Goal: Transaction & Acquisition: Purchase product/service

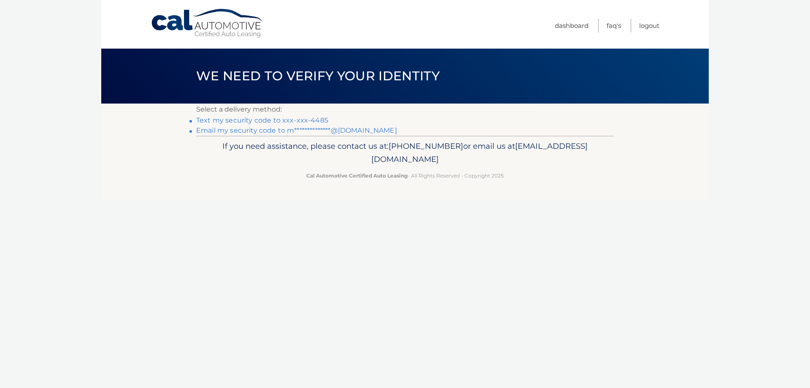
click at [309, 123] on link "Text my security code to xxx-xxx-4485" at bounding box center [262, 120] width 132 height 8
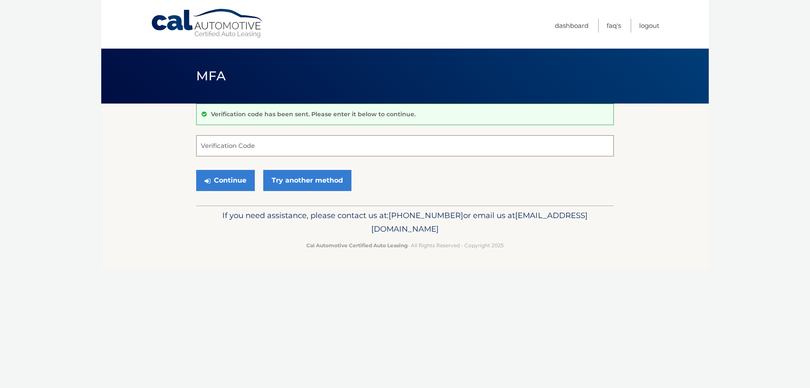
click at [235, 150] on input "Verification Code" at bounding box center [405, 145] width 418 height 21
type input "471083"
click at [242, 176] on button "Continue" at bounding box center [225, 180] width 59 height 21
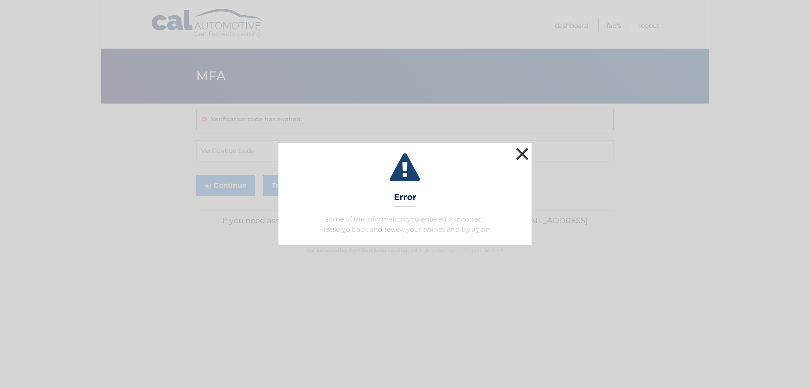
click at [520, 157] on button "×" at bounding box center [522, 153] width 17 height 17
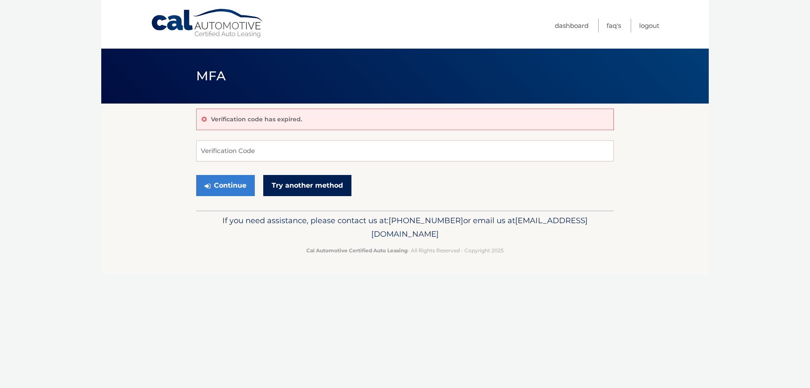
click at [322, 182] on link "Try another method" at bounding box center [307, 185] width 88 height 21
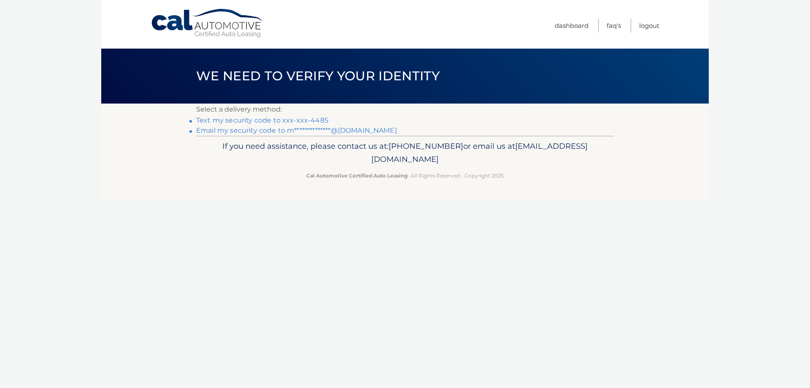
click at [308, 118] on link "Text my security code to xxx-xxx-4485" at bounding box center [262, 120] width 132 height 8
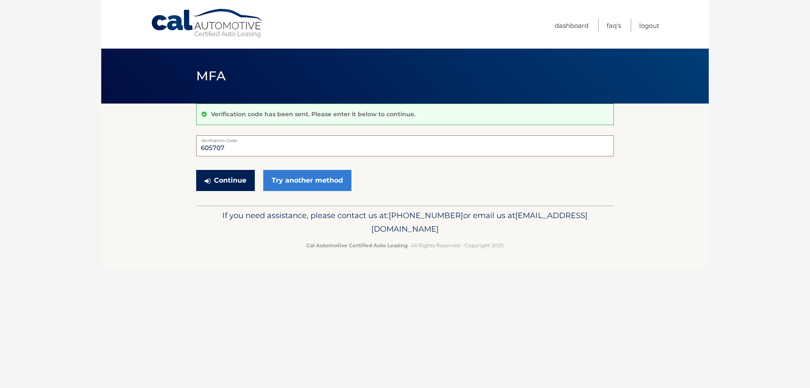
type input "605707"
click at [233, 182] on button "Continue" at bounding box center [225, 180] width 59 height 21
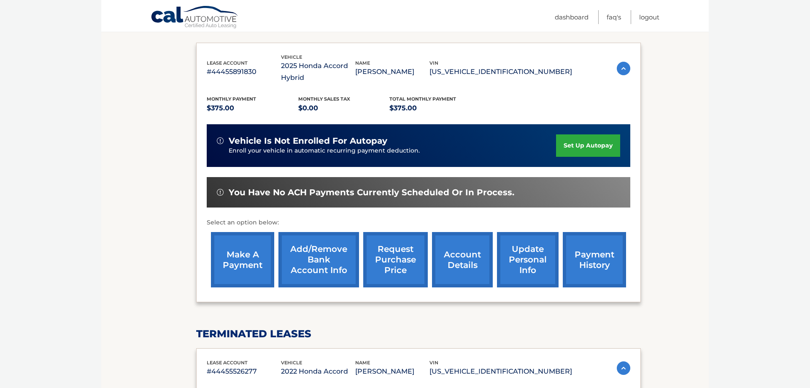
scroll to position [114, 0]
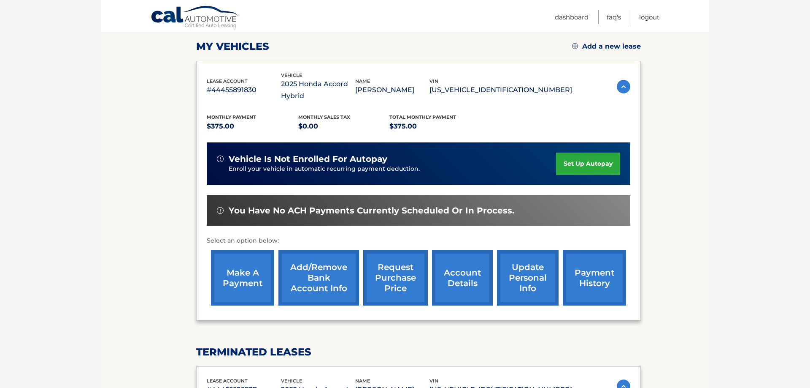
click at [585, 277] on link "payment history" at bounding box center [594, 277] width 63 height 55
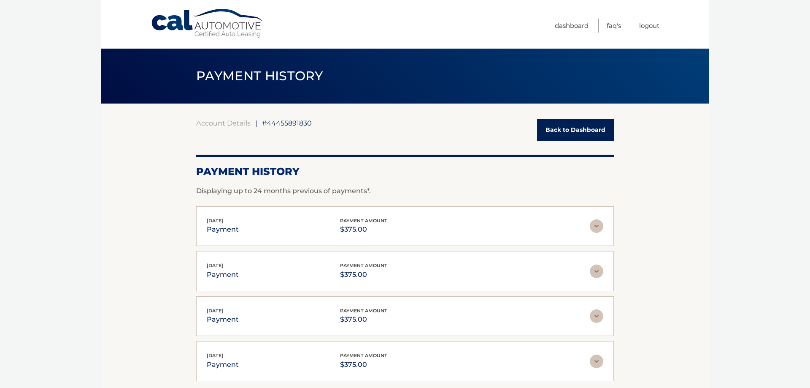
click at [590, 130] on link "Back to Dashboard" at bounding box center [575, 130] width 77 height 22
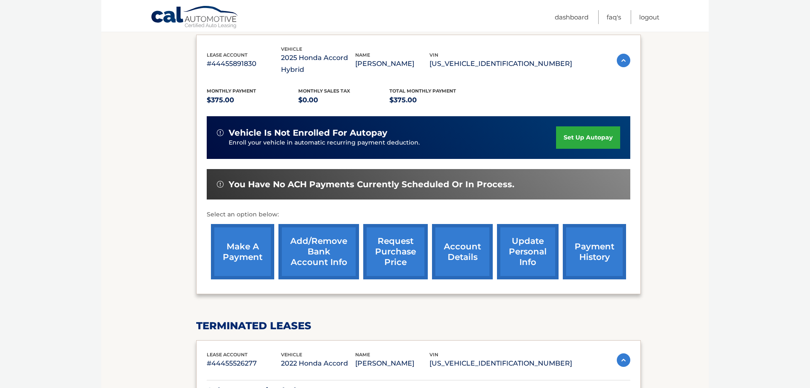
scroll to position [141, 0]
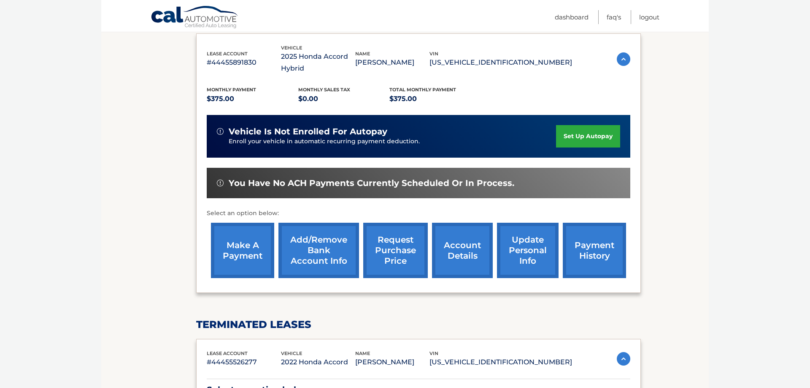
click at [246, 252] on link "make a payment" at bounding box center [242, 249] width 63 height 55
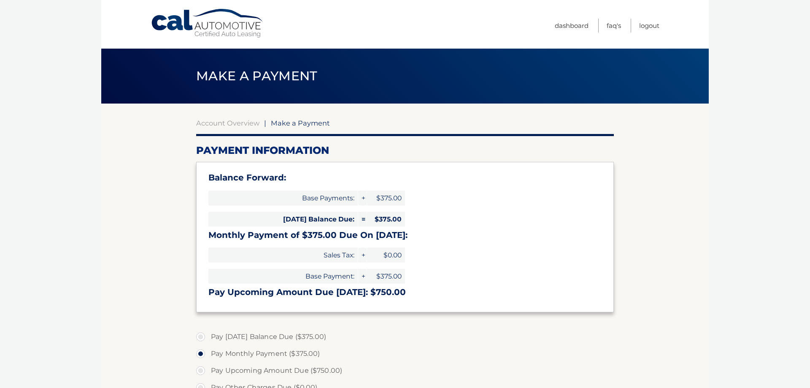
select select "NWVjMmI3OGEtMWQ5My00MjRhLWJlZTQtYzBmZjZiYjkyODMy"
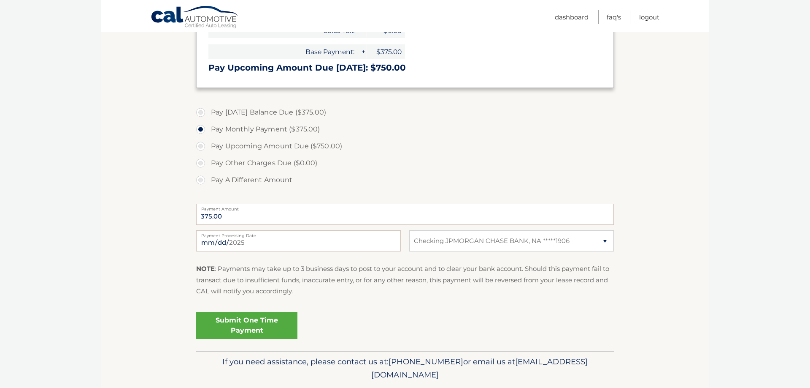
scroll to position [225, 0]
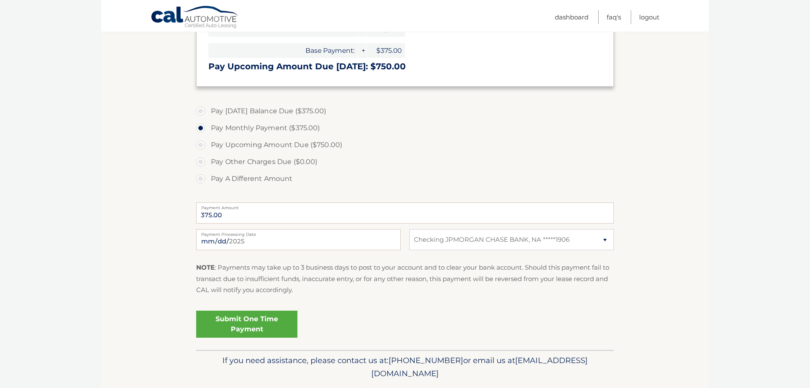
click at [250, 320] on link "Submit One Time Payment" at bounding box center [246, 323] width 101 height 27
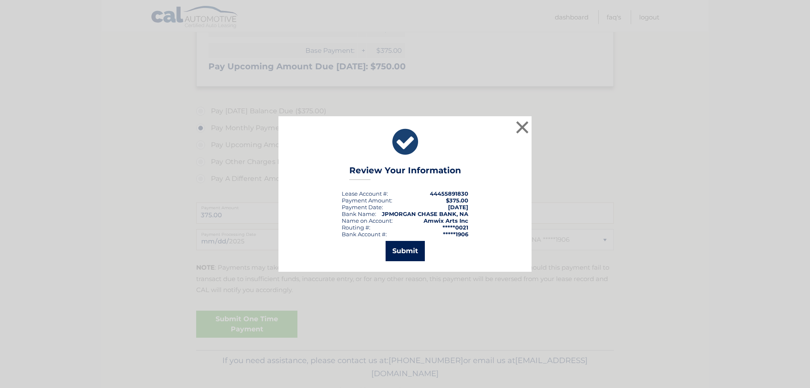
click at [403, 253] on button "Submit" at bounding box center [405, 251] width 39 height 20
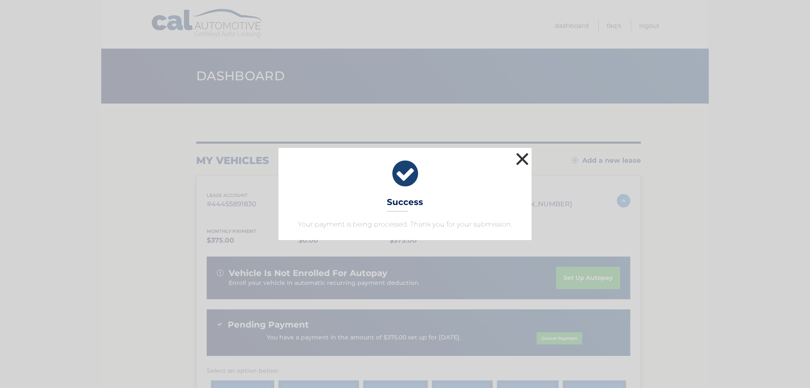
click at [525, 158] on button "×" at bounding box center [522, 158] width 17 height 17
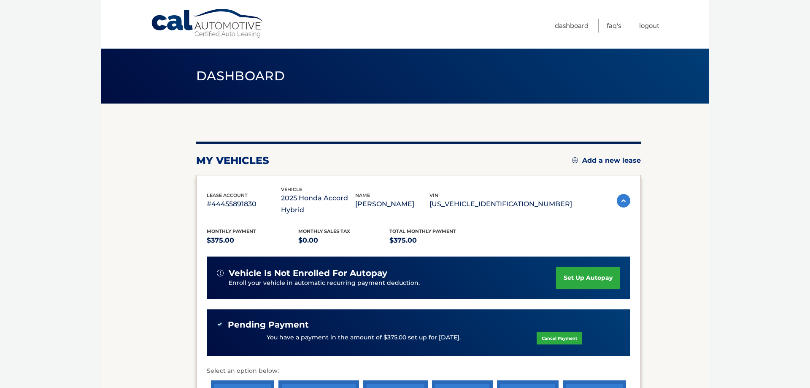
click at [633, 45] on ul "Dashboard FAQ's Logout" at bounding box center [607, 24] width 105 height 49
click at [645, 23] on link "Logout" at bounding box center [650, 26] width 20 height 14
